Goal: Task Accomplishment & Management: Use online tool/utility

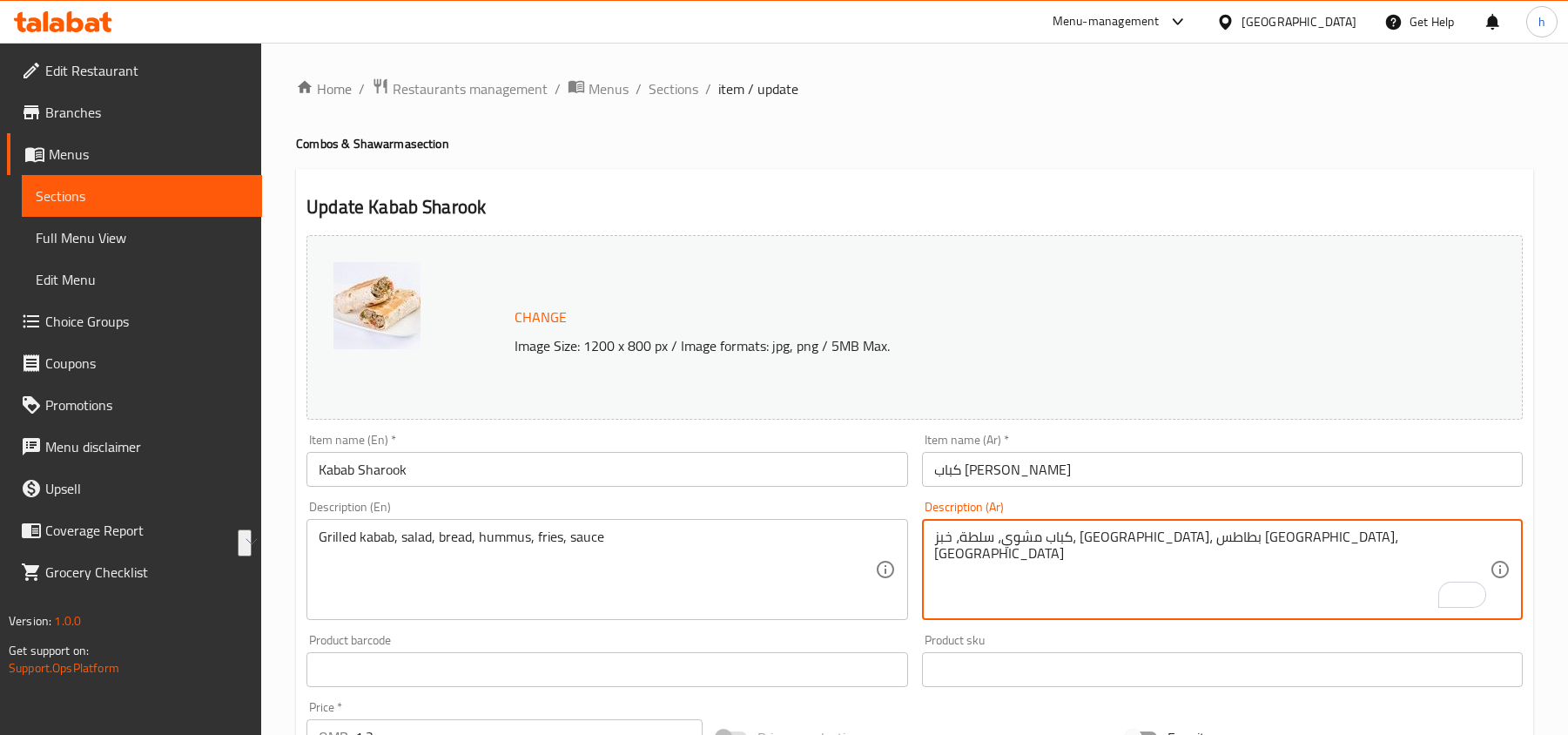
click at [1094, 529] on textarea "كباب مشوي، سلطة، خبز، [GEOGRAPHIC_DATA]، بطاطس [GEOGRAPHIC_DATA]، [GEOGRAPHIC_D…" at bounding box center [1212, 570] width 556 height 83
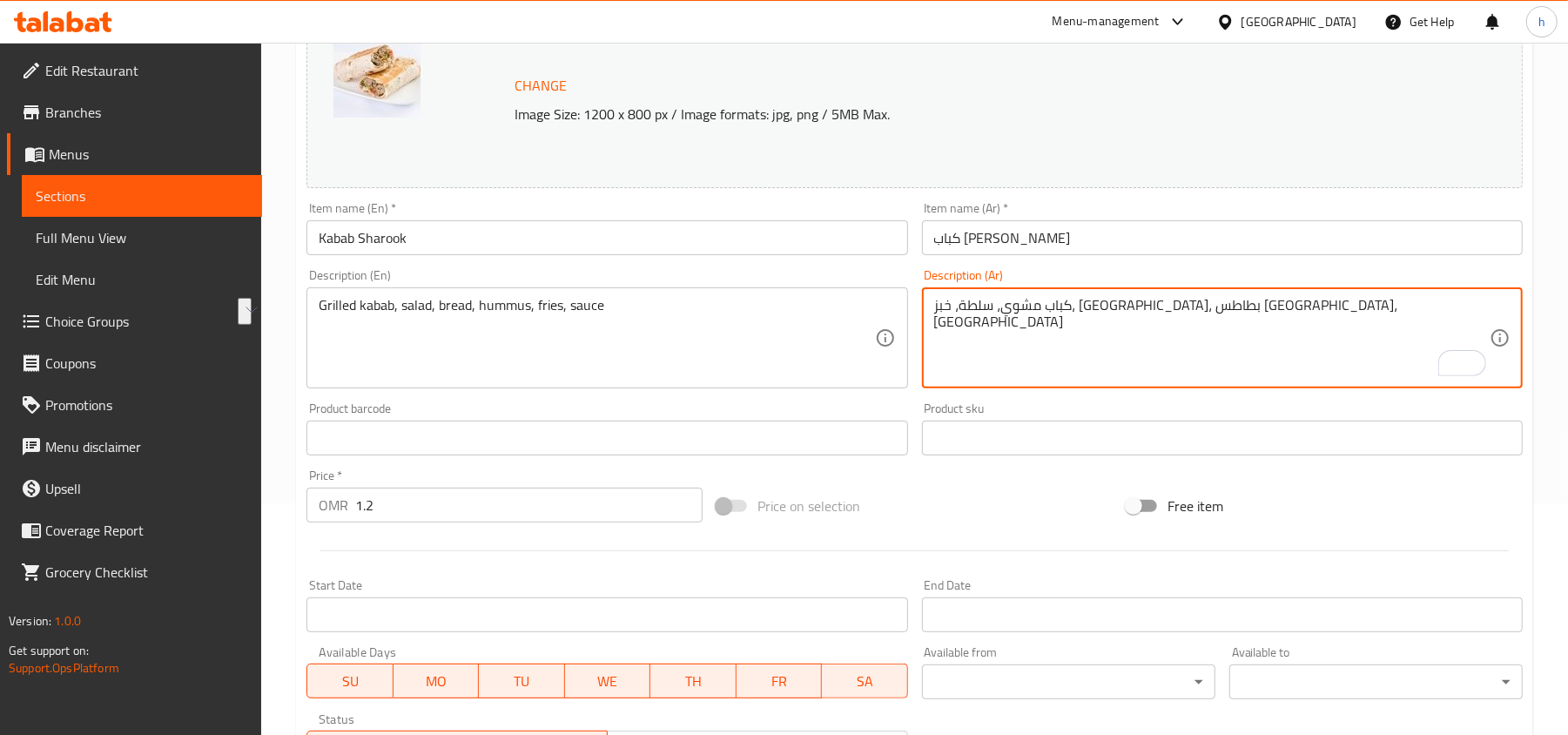
click at [1094, 314] on textarea "كباب مشوي، سلطة، خبز، حمص، بطاطس مقلية، صلصة" at bounding box center [1212, 338] width 556 height 83
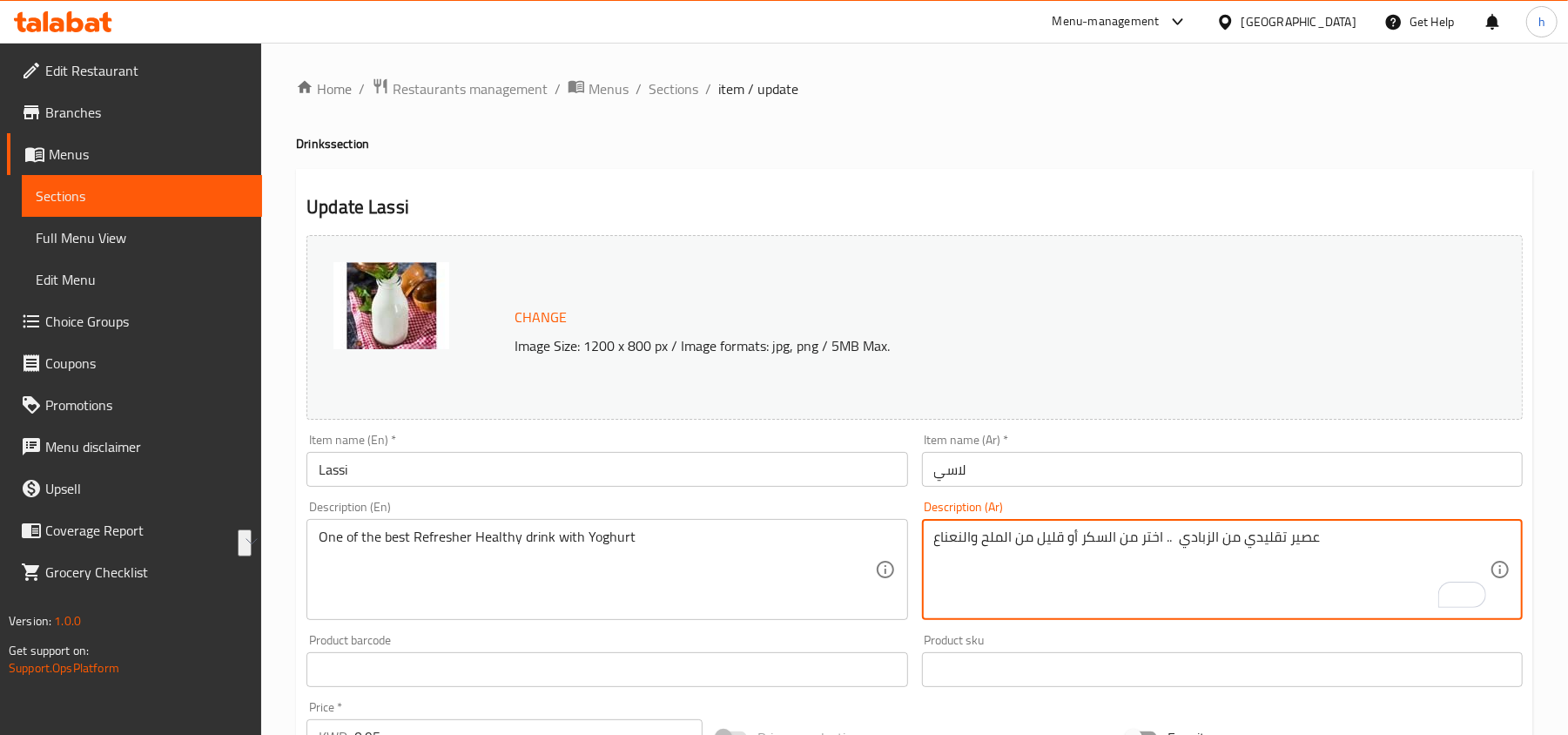
click at [1033, 545] on textarea "عصير تقليدي من الزبادي .. اختر من السكر أو قليل من الملح والنعناع" at bounding box center [1212, 570] width 556 height 83
